Goal: Task Accomplishment & Management: Manage account settings

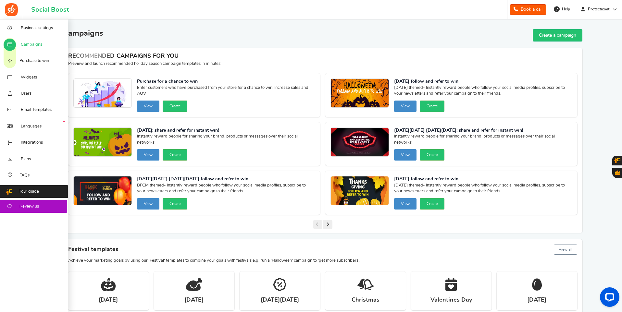
click at [34, 44] on span "Campaigns" at bounding box center [31, 45] width 21 height 6
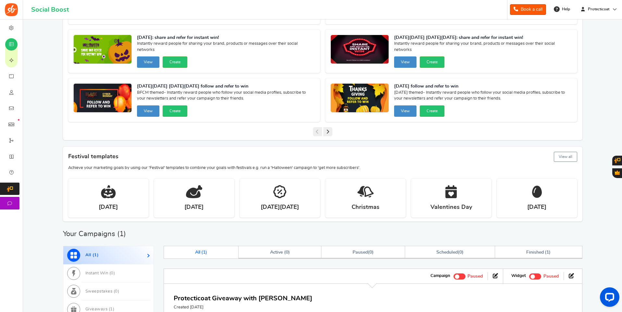
scroll to position [50, 0]
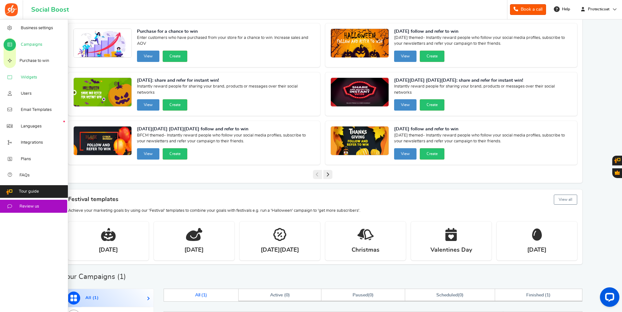
click at [21, 78] on span "Widgets" at bounding box center [29, 78] width 16 height 6
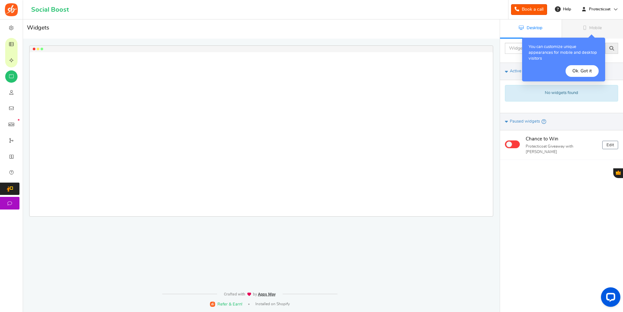
click at [584, 72] on button "Ok. Got it" at bounding box center [582, 71] width 33 height 12
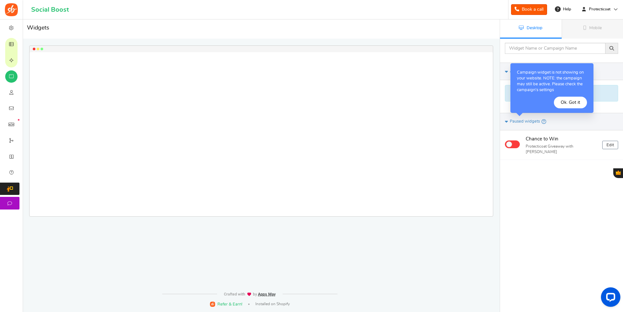
click at [575, 103] on button "Ok. Got it" at bounding box center [570, 103] width 33 height 12
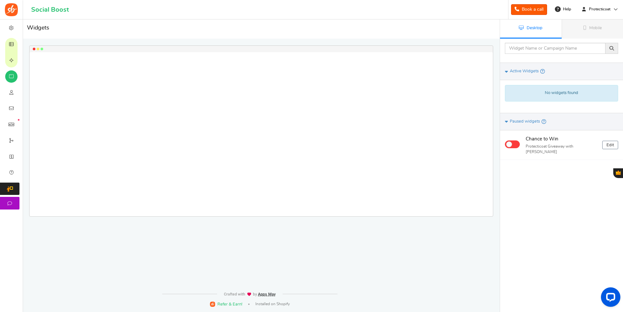
click at [13, 10] on img at bounding box center [11, 9] width 13 height 13
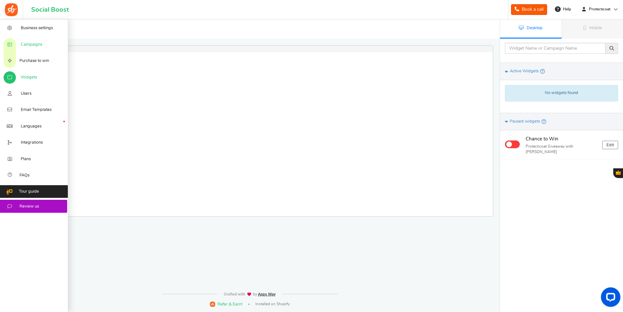
click at [42, 48] on link "Campaigns" at bounding box center [34, 44] width 68 height 16
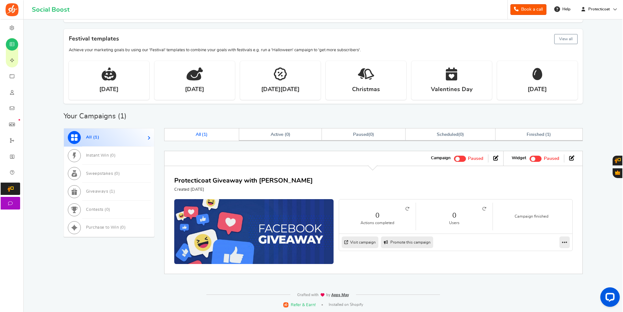
scroll to position [211, 0]
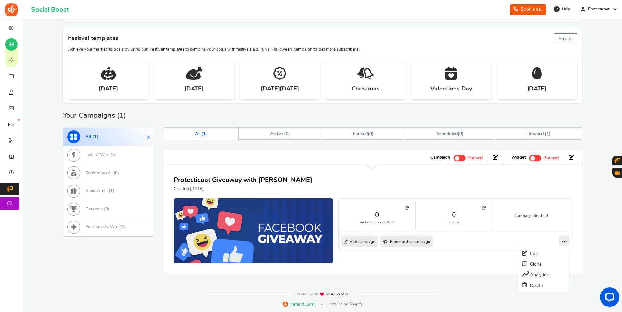
click at [564, 243] on icon at bounding box center [564, 242] width 5 height 6
click at [537, 289] on link "Delete" at bounding box center [544, 285] width 48 height 11
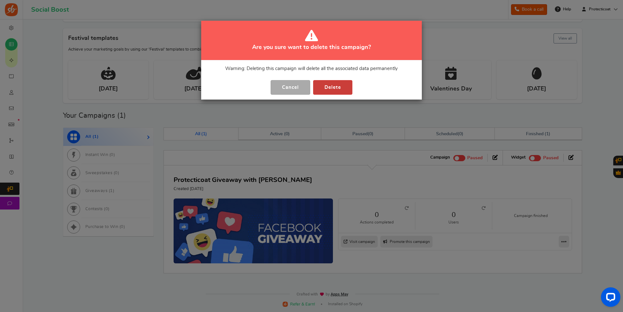
click at [339, 91] on button "Delete" at bounding box center [332, 87] width 39 height 15
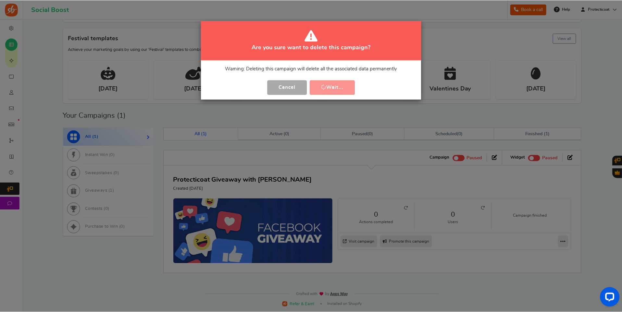
scroll to position [0, 0]
